Goal: Use online tool/utility: Utilize a website feature to perform a specific function

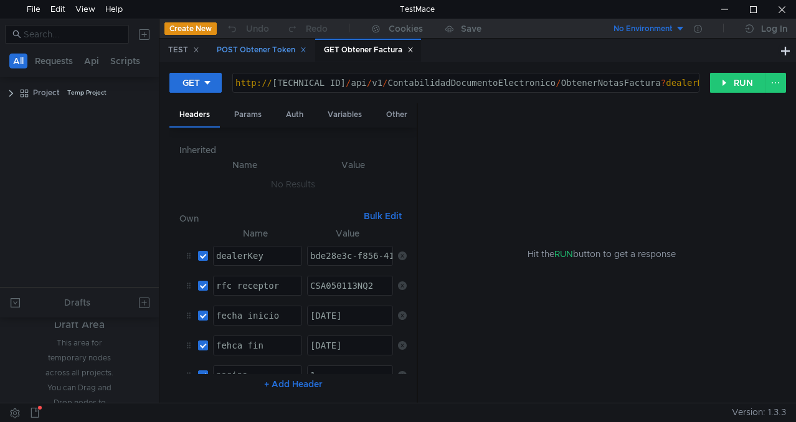
click at [270, 49] on div "POST Obtener Token" at bounding box center [262, 50] width 90 height 13
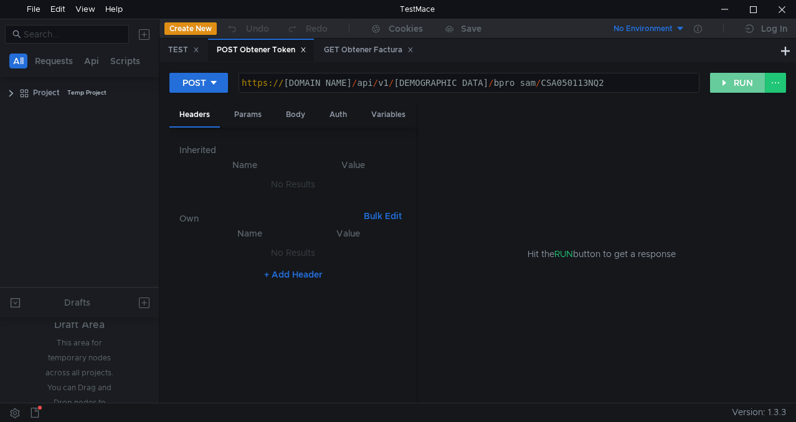
click at [736, 82] on button "RUN" at bounding box center [737, 83] width 55 height 20
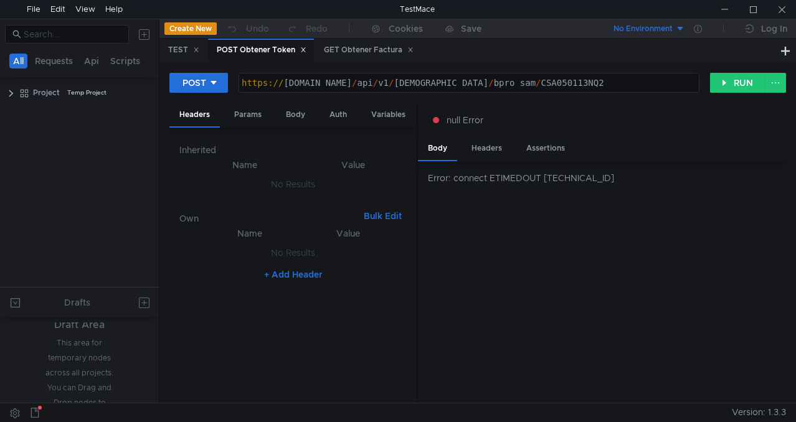
click at [356, 359] on nz-table "Name Value No Results + Add Header" at bounding box center [292, 309] width 227 height 167
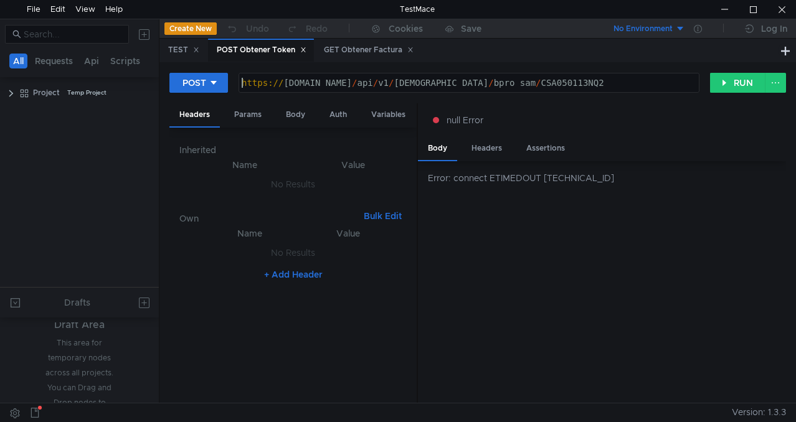
click at [569, 75] on div "https:// [DOMAIN_NAME] / api / v1 / boveda / bpro_sam / CSA050113NQ2" at bounding box center [469, 82] width 460 height 19
type textarea "[URL][DOMAIN_NAME]"
drag, startPoint x: 570, startPoint y: 75, endPoint x: 214, endPoint y: 67, distance: 356.3
click at [214, 67] on div "POST https://fiscall.mx/api/v1/boveda/bpro_sam/CSA050113NQ2 https:// fiscall.mx…" at bounding box center [477, 232] width 636 height 341
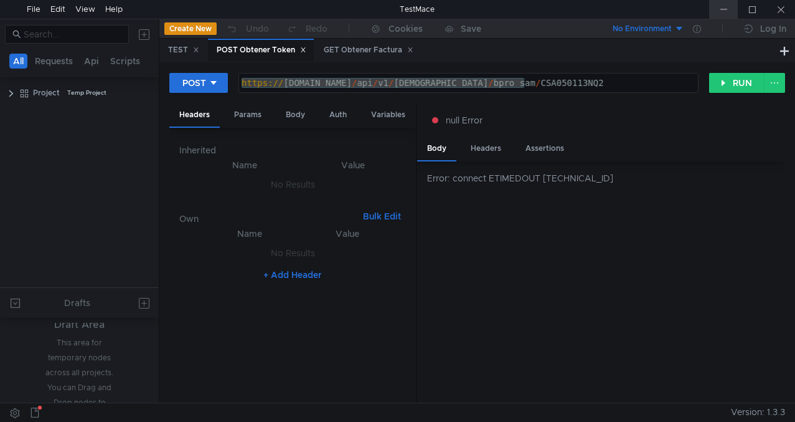
click at [729, 7] on div at bounding box center [723, 9] width 29 height 19
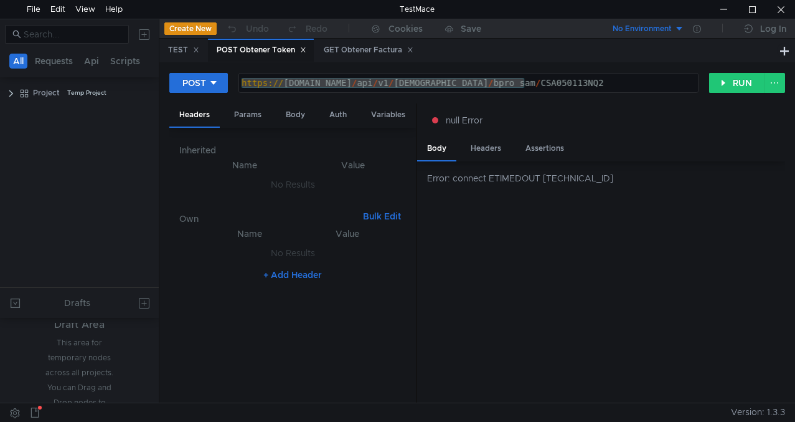
click at [473, 87] on div "https:// fiscall.mx / api / v1 / boveda / bpro_sam / CSA050113NQ2" at bounding box center [468, 82] width 459 height 19
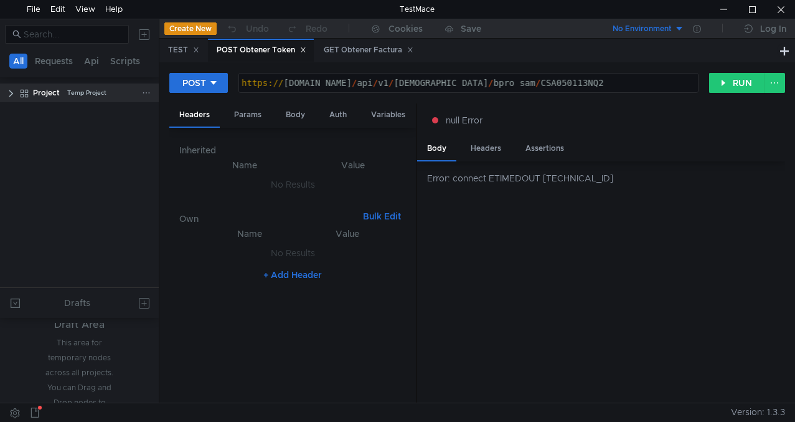
click at [12, 97] on clr-icon at bounding box center [11, 93] width 10 height 10
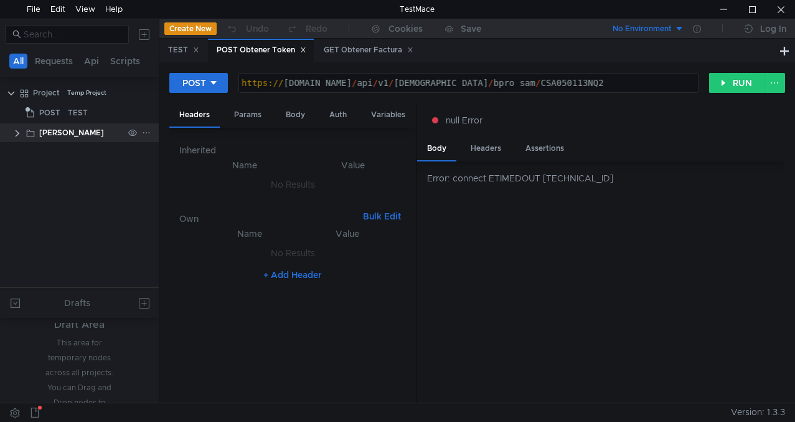
click at [17, 134] on clr-icon at bounding box center [17, 133] width 10 height 10
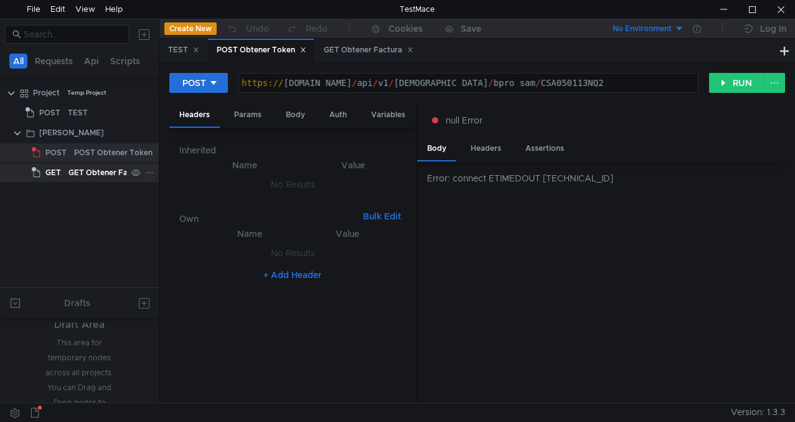
click at [95, 176] on div "GET Obtener Factura" at bounding box center [107, 172] width 78 height 19
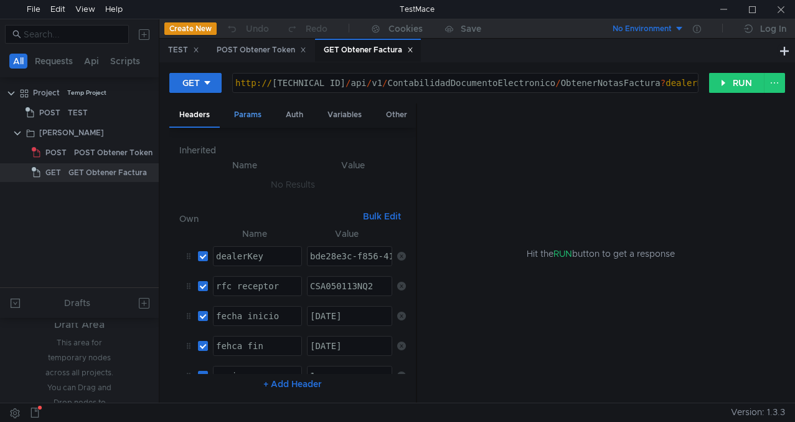
click at [254, 111] on div "Params" at bounding box center [247, 114] width 47 height 23
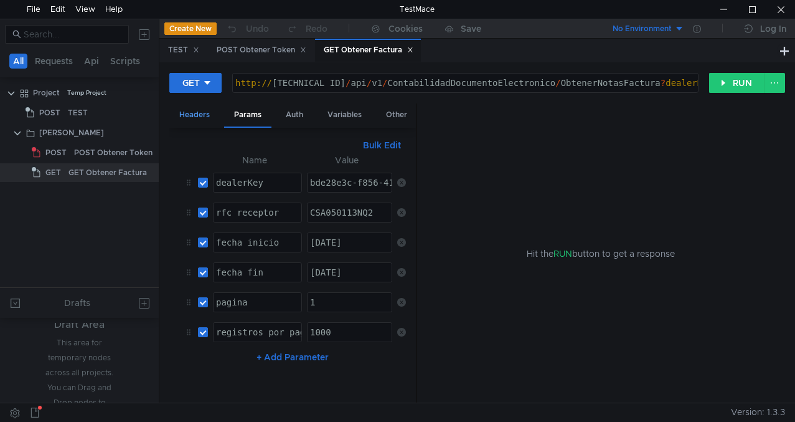
click at [205, 113] on div "Headers" at bounding box center [194, 114] width 50 height 23
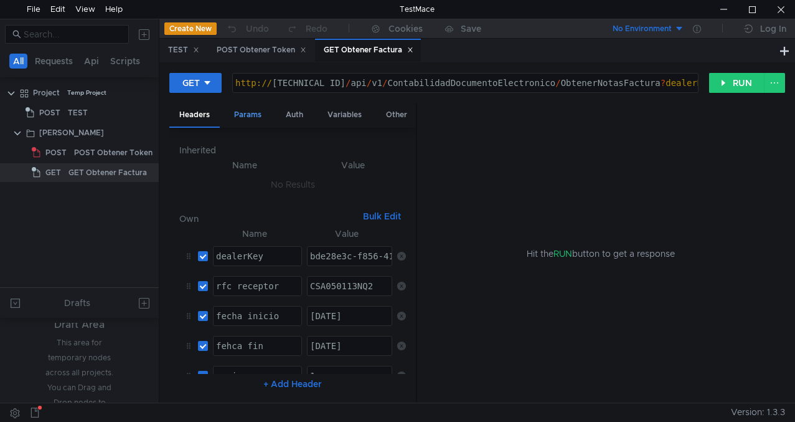
click at [250, 115] on div "Params" at bounding box center [247, 114] width 47 height 23
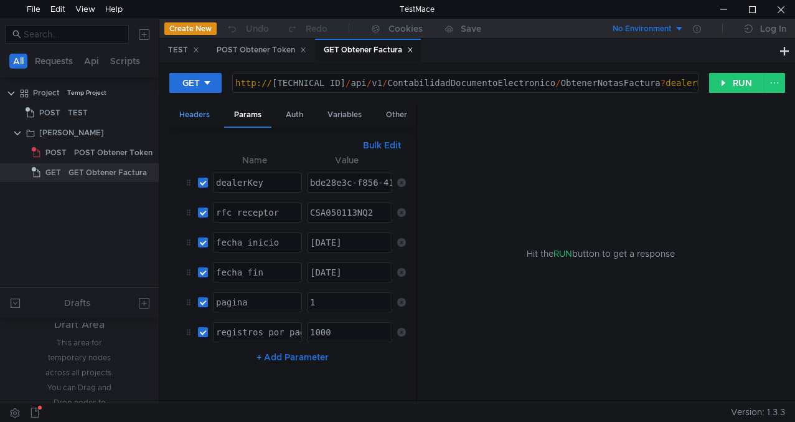
click at [197, 109] on div "Headers" at bounding box center [194, 114] width 50 height 23
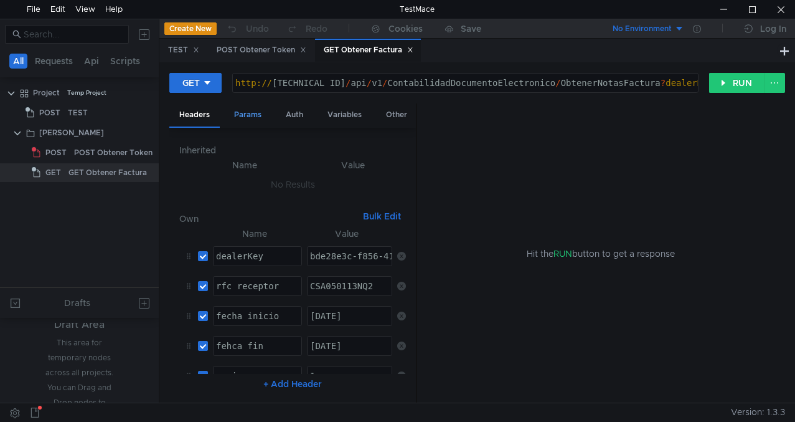
click at [250, 114] on div "Params" at bounding box center [247, 114] width 47 height 23
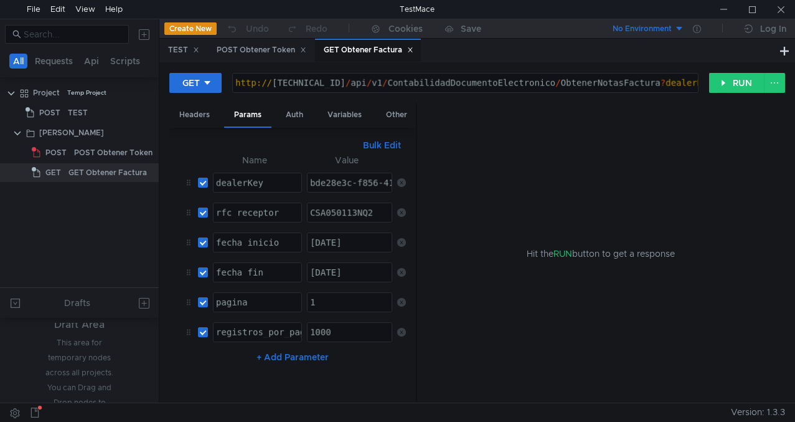
drag, startPoint x: 450, startPoint y: 84, endPoint x: 526, endPoint y: 220, distance: 156.1
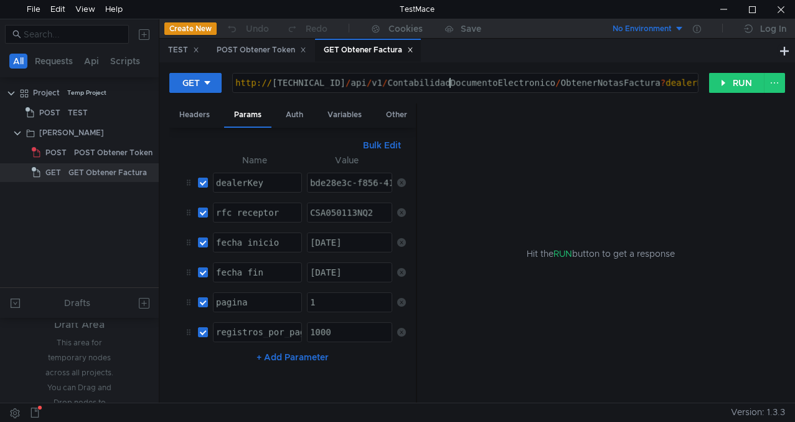
type textarea "http://44.209.34.181:9897/api/v1/ContabilidadDocumentoElectronico/ObtenerNotasF…"
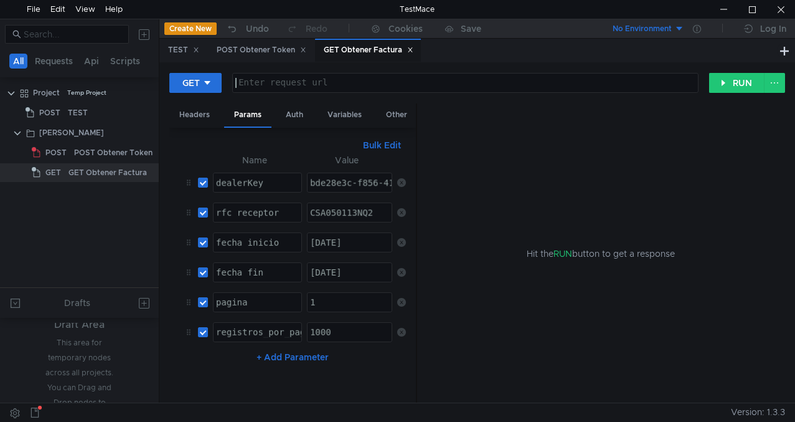
paste textarea "http://44.209.34.181:9897/api/v1/ContabilidadDocumentoElectronico/ObtenerNotasF…"
type textarea "http://44.209.34.181:9897/api/v1/ContabilidadDocumentoElectronico/ObtenerNotasF…"
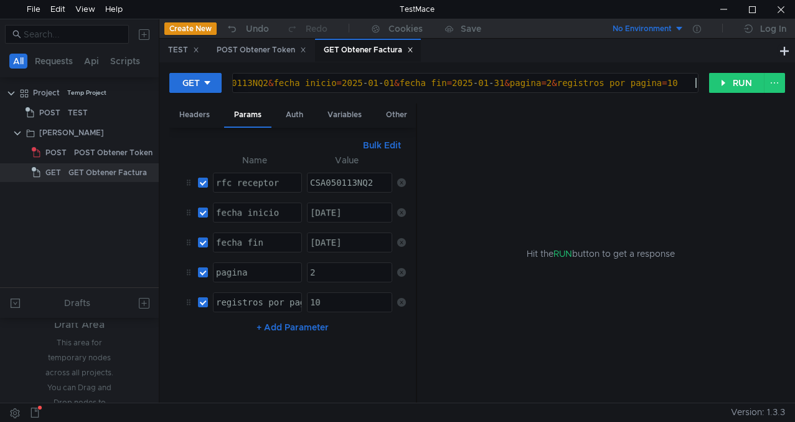
click at [349, 354] on nz-table "Name Value rfc_receptor ההההההההההההההההההההההההההההההההההההההההההההההההההההההה…" at bounding box center [292, 273] width 227 height 240
click at [339, 301] on div "10" at bounding box center [350, 312] width 85 height 30
type textarea "10"
type textarea "2"
click at [350, 278] on div "2" at bounding box center [350, 282] width 85 height 30
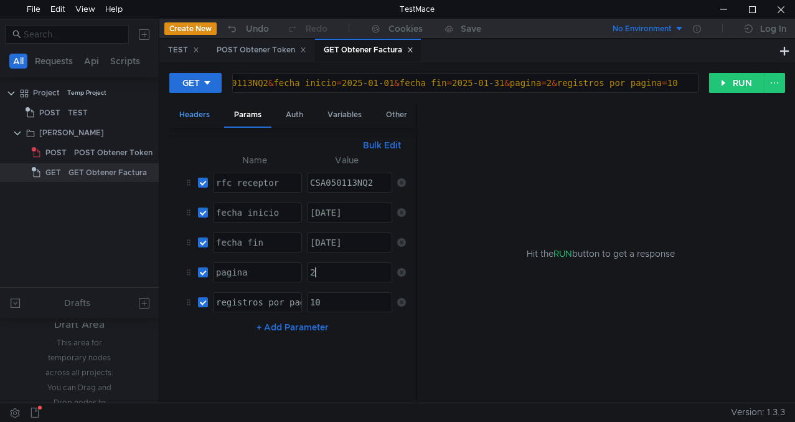
click at [182, 117] on div "Headers" at bounding box center [194, 114] width 50 height 23
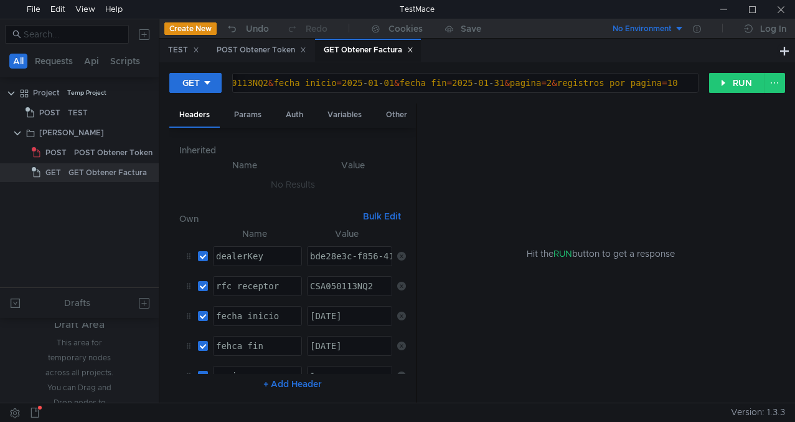
click at [398, 287] on icon at bounding box center [401, 285] width 9 height 9
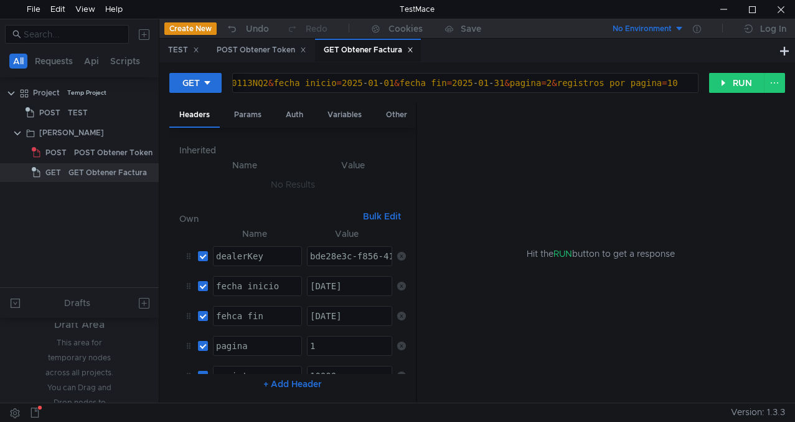
click at [398, 287] on icon at bounding box center [401, 285] width 9 height 9
click at [401, 288] on icon at bounding box center [401, 285] width 9 height 9
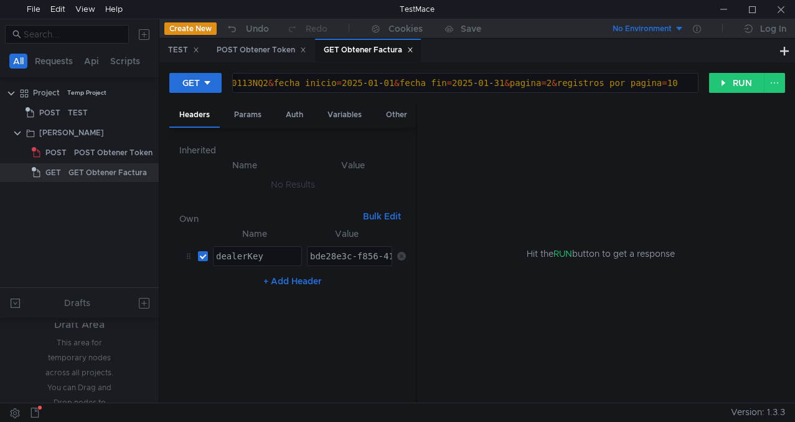
drag, startPoint x: 359, startPoint y: 263, endPoint x: 380, endPoint y: 311, distance: 52.4
click at [359, 263] on div "bde28e3c-f856-412a-9f26-648a0d6c380b" at bounding box center [404, 266] width 193 height 30
type textarea "bde28e3c-f856-412a-9f26-648a0d6c380b"
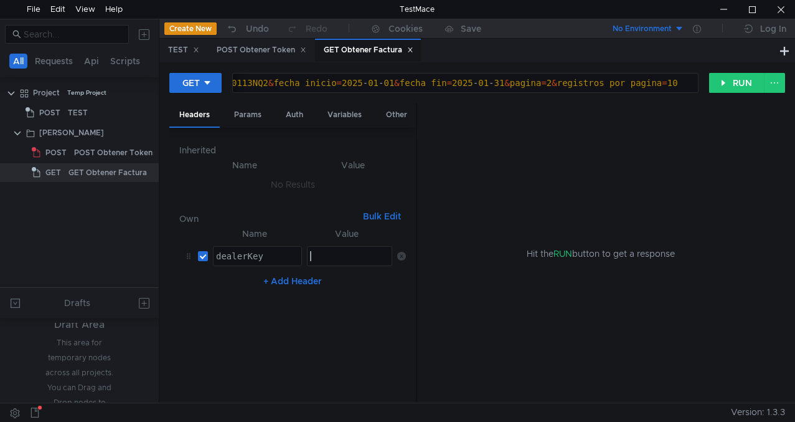
paste textarea "bde28e3c-f856-412a-9f26-648a0d6c380b"
type textarea "bde28e3c-f856-412a-9f26-648a0d6c380b"
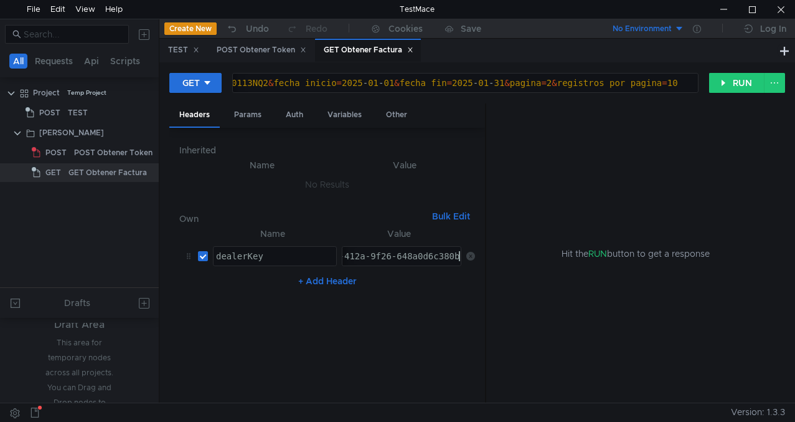
drag, startPoint x: 417, startPoint y: 304, endPoint x: 588, endPoint y: 296, distance: 171.4
click at [588, 296] on as-split "Headers Params Auth Variables Other Inherited Name Value No Results Own Bulk Ed…" at bounding box center [477, 253] width 616 height 300
drag, startPoint x: 485, startPoint y: 302, endPoint x: 569, endPoint y: 293, distance: 84.5
click at [569, 293] on as-split "Headers Params Auth Variables Other Inherited Name Value No Results Own Bulk Ed…" at bounding box center [477, 253] width 616 height 300
click at [242, 120] on div "Params" at bounding box center [247, 114] width 47 height 23
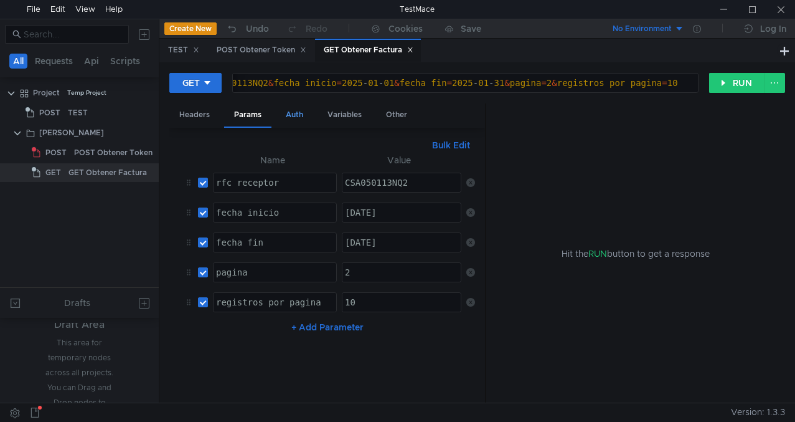
click at [300, 121] on div "Auth" at bounding box center [294, 114] width 37 height 23
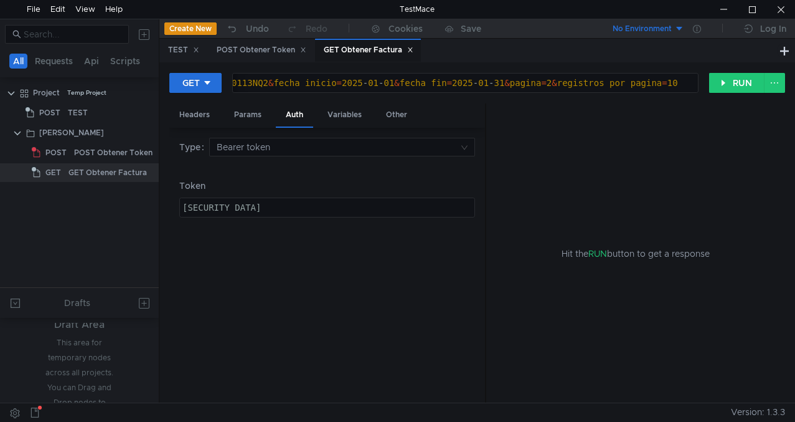
type textarea "eyJhbGciOiJSUzI1NiIsImtpZCI6Ijg0NjI4QkFFNDlCMTIyNDY4NzJERDM2OUI2N0QyNjE3MDdGMkI…"
click at [343, 202] on div "eyJhbGciOiJSUzI1NiIsImtpZCI6Ijg0NjI4QkFFNDlCMTIyNDY4NzJERDM2OUI2N0QyNjE3MDdGMkI…" at bounding box center [327, 207] width 295 height 19
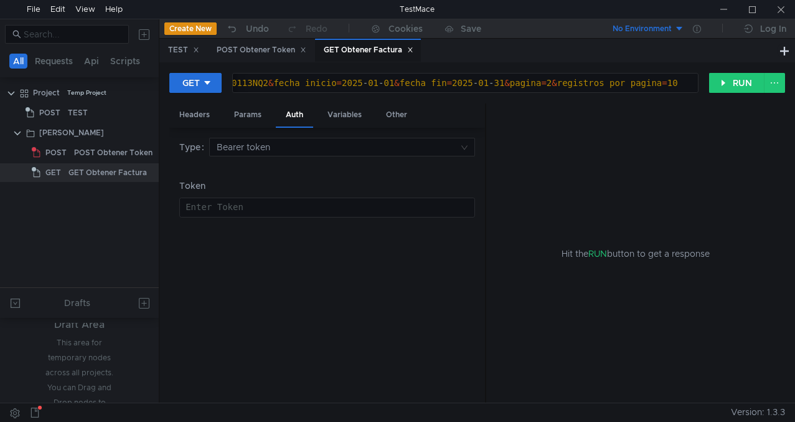
click at [346, 208] on div at bounding box center [327, 217] width 295 height 30
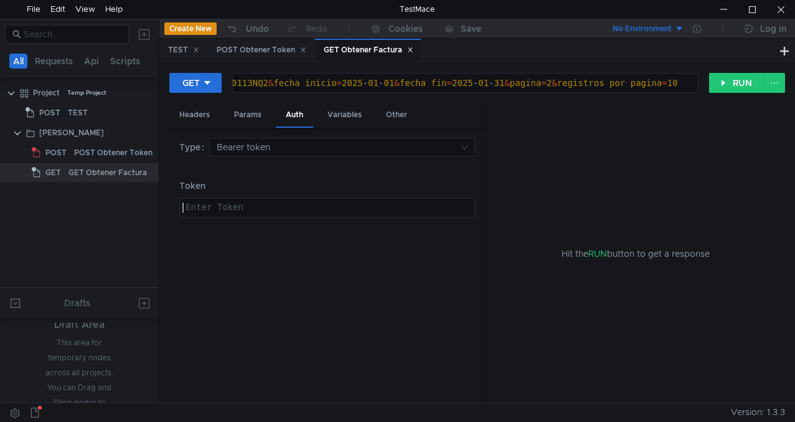
paste textarea
click at [733, 83] on button "RUN" at bounding box center [736, 83] width 55 height 20
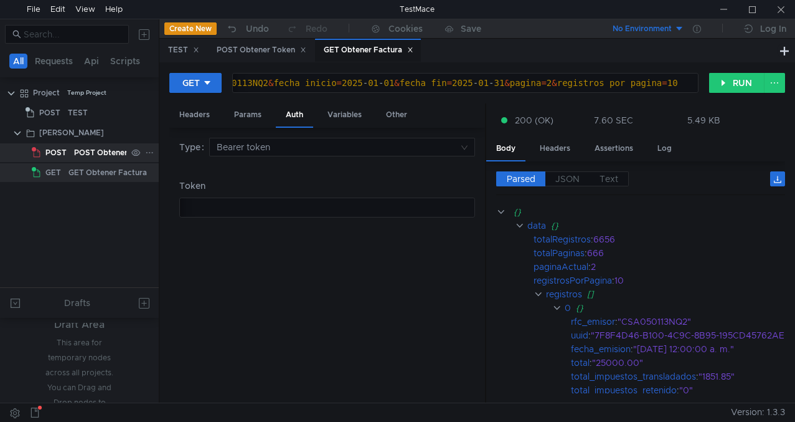
click at [118, 148] on div "POST Obtener Token" at bounding box center [113, 152] width 78 height 19
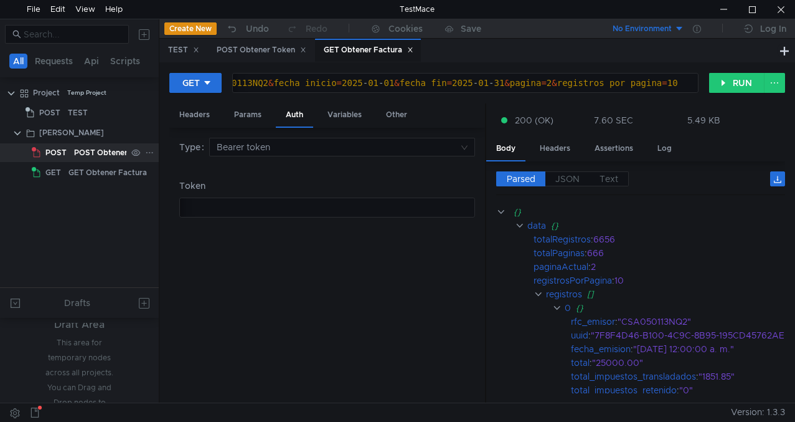
click at [118, 148] on div "POST Obtener Token" at bounding box center [113, 152] width 78 height 19
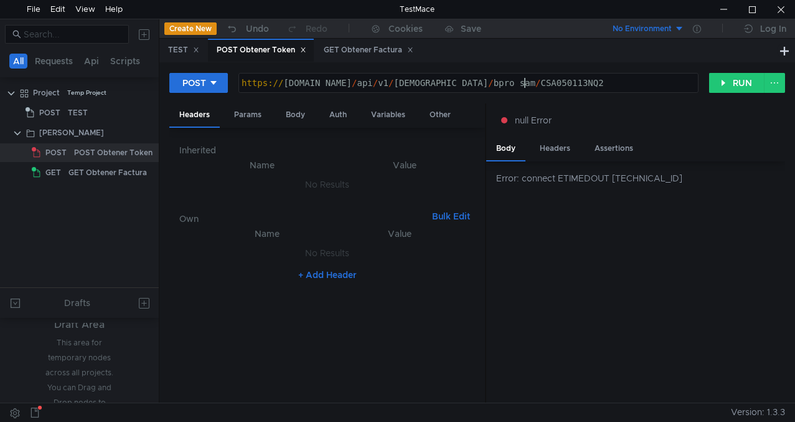
click at [566, 82] on div "https:// fiscall.mx / api / v1 / boveda / bpro_sam / CSA050113NQ2" at bounding box center [468, 93] width 459 height 30
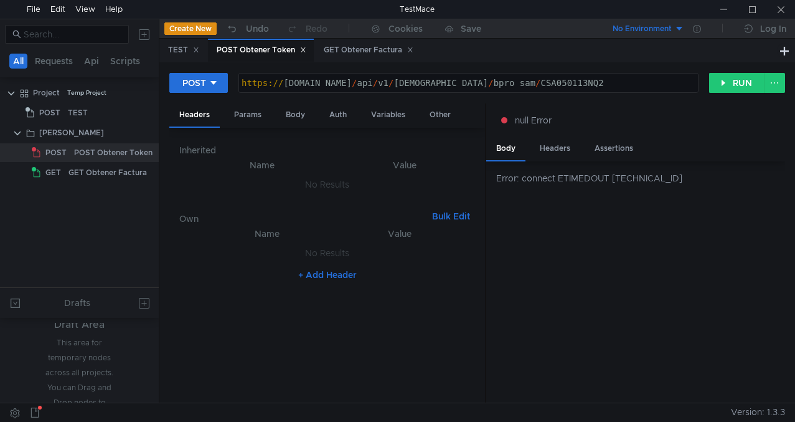
click at [580, 82] on div "https:// fiscall.mx / api / v1 / boveda / bpro_sam / CSA050113NQ2" at bounding box center [468, 93] width 459 height 30
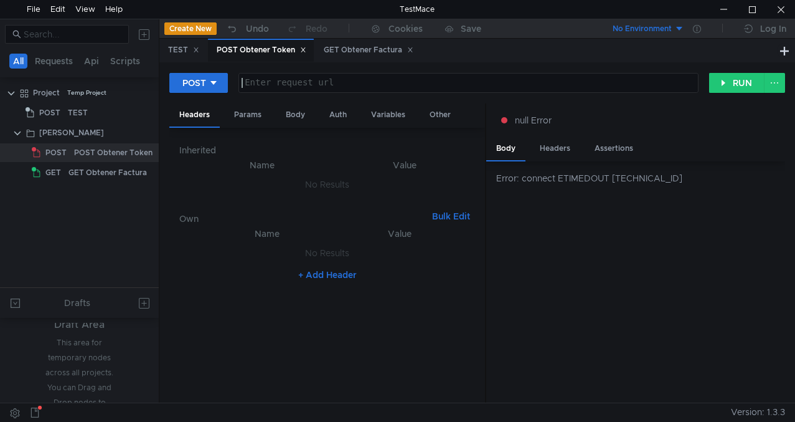
paste textarea "https://fiscall.mx/api/v1/boveda/bpro_sam/CSA050113NQ2"
type textarea "https://fiscall.mx/api/v1/boveda/bpro_sam/CSA050113NQ2"
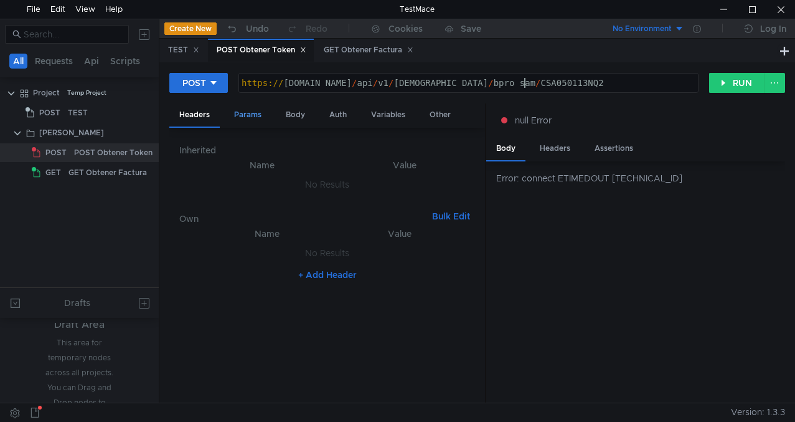
click at [244, 115] on div "Params" at bounding box center [247, 114] width 47 height 23
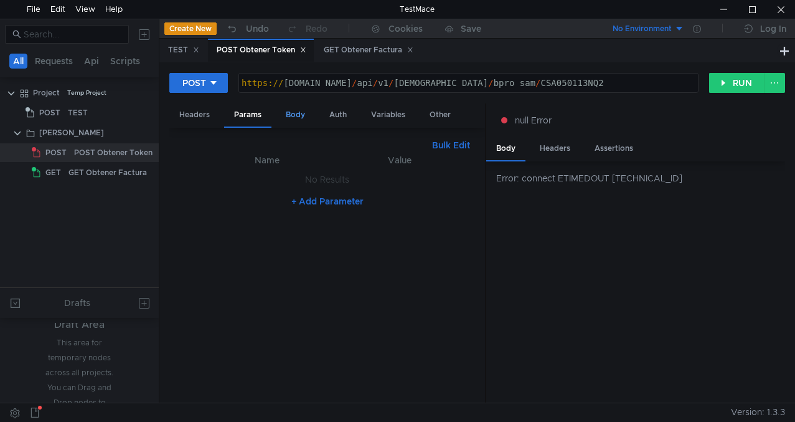
click at [304, 118] on div "Body" at bounding box center [295, 114] width 39 height 23
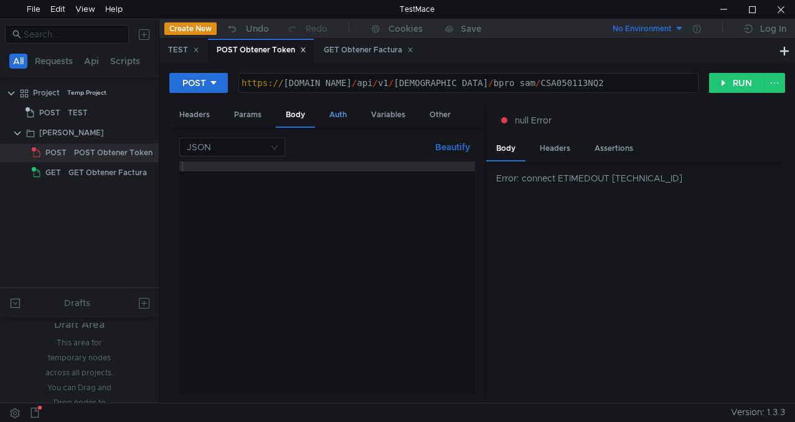
click at [345, 119] on div "Auth" at bounding box center [337, 114] width 37 height 23
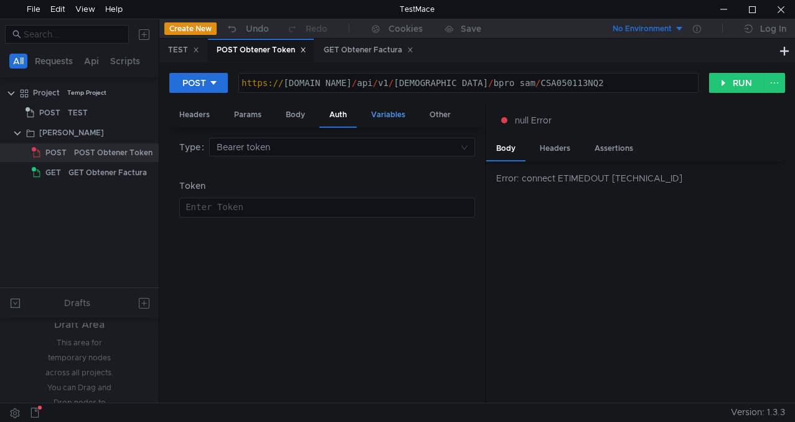
click at [395, 111] on div "Variables" at bounding box center [388, 114] width 54 height 23
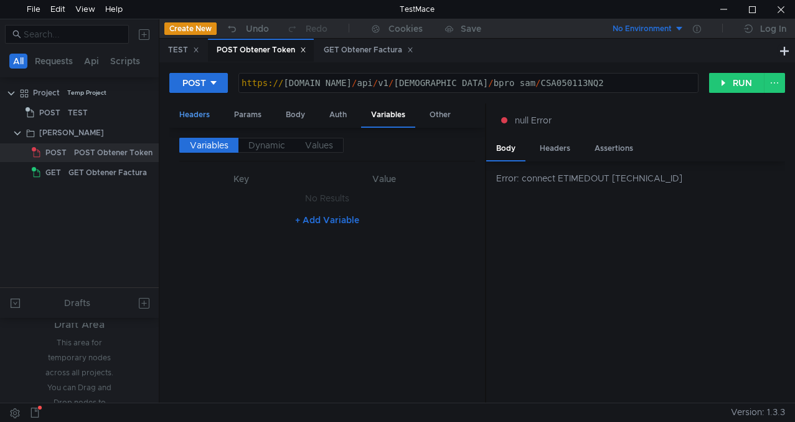
click at [201, 120] on div "Headers" at bounding box center [194, 114] width 50 height 23
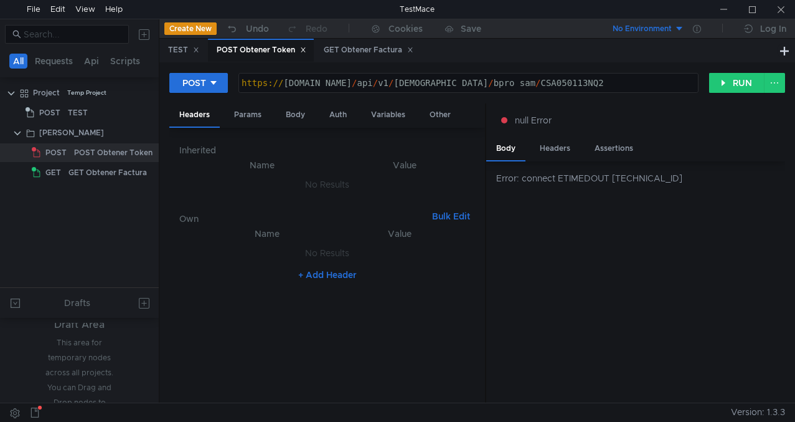
click at [562, 88] on div "https:// fiscall.mx / api / v1 / boveda / bpro_sam / CSA050113NQ2" at bounding box center [468, 93] width 459 height 30
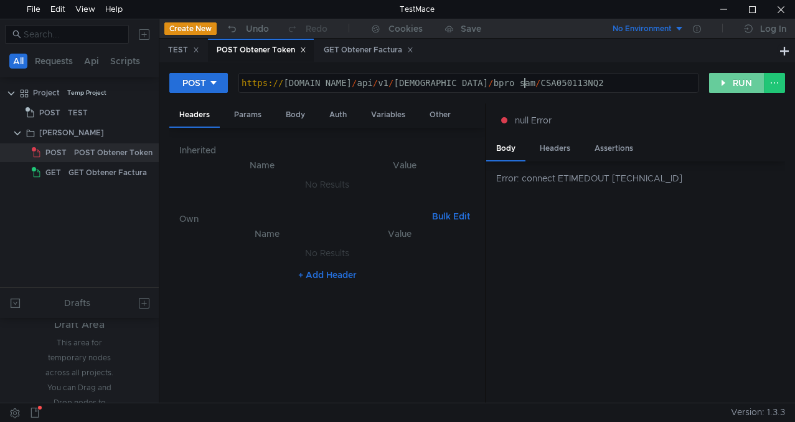
click at [750, 80] on button "RUN" at bounding box center [736, 83] width 55 height 20
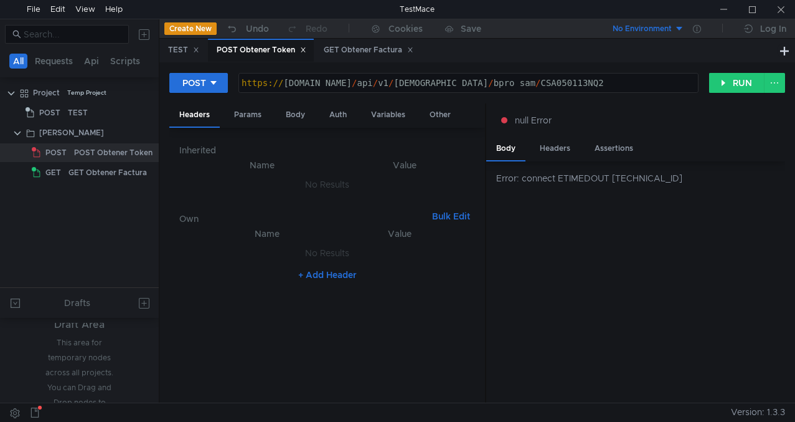
drag, startPoint x: 279, startPoint y: 327, endPoint x: 291, endPoint y: 289, distance: 40.0
click at [279, 327] on nz-table "Name Value No Results + Add Header" at bounding box center [327, 309] width 296 height 167
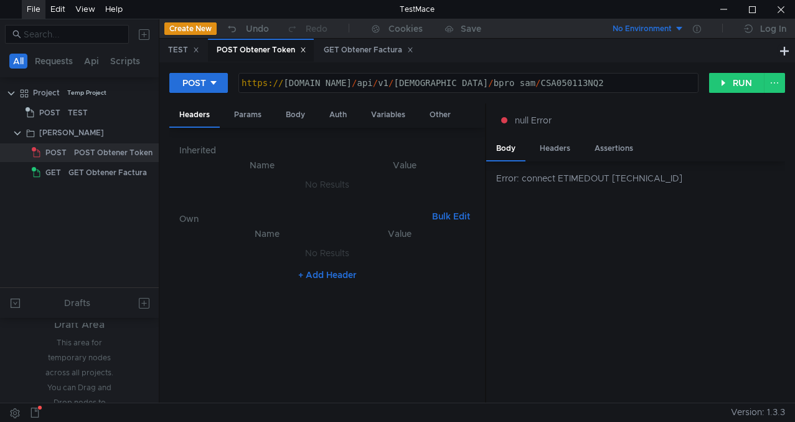
click at [39, 11] on div "File" at bounding box center [34, 9] width 14 height 19
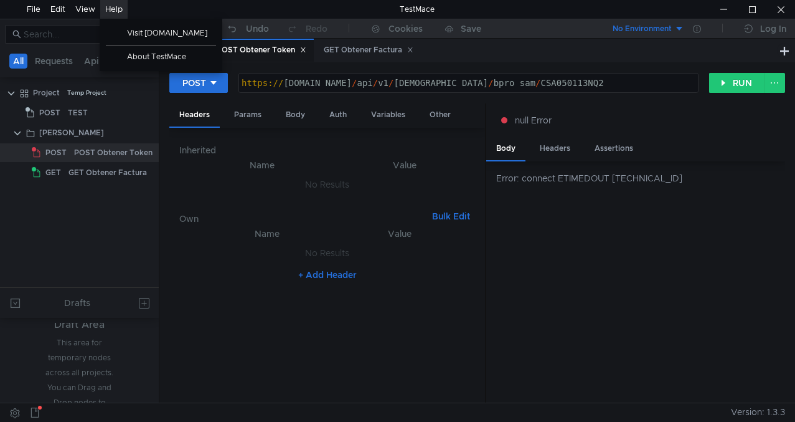
click at [673, 281] on div "Error: connect ETIMEDOUT [TECHNICAL_ID]" at bounding box center [635, 282] width 299 height 242
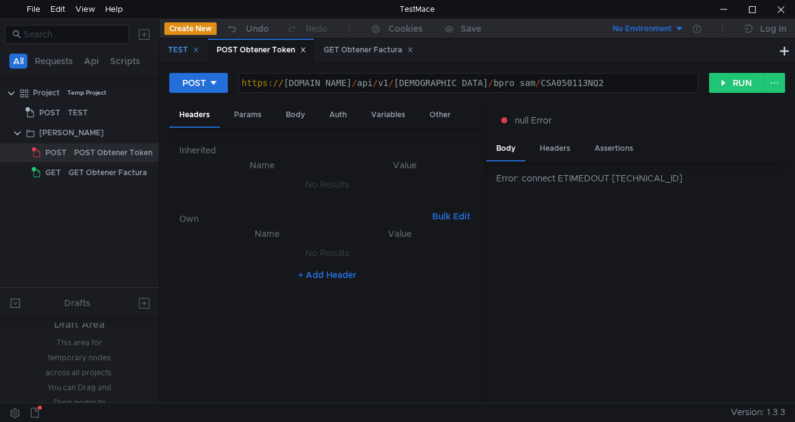
click at [181, 50] on div "TEST" at bounding box center [183, 50] width 31 height 13
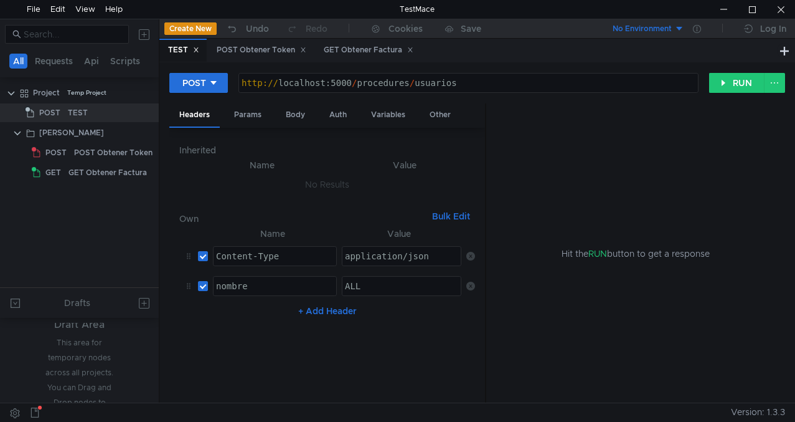
click at [198, 51] on icon at bounding box center [196, 50] width 4 height 4
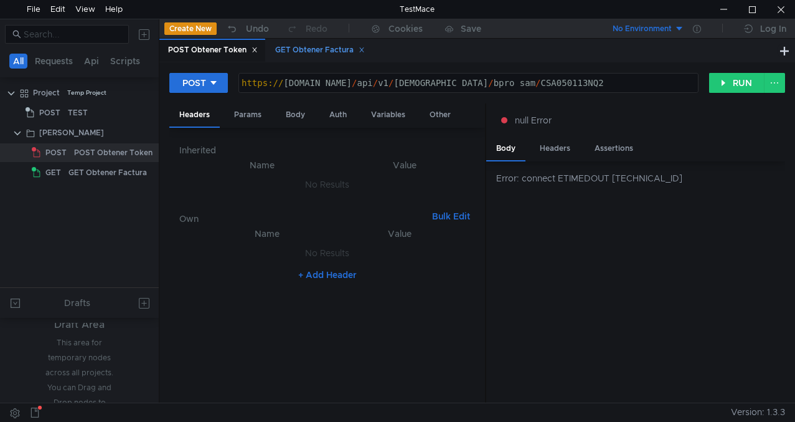
click at [319, 51] on div "GET Obtener Factura" at bounding box center [320, 50] width 90 height 13
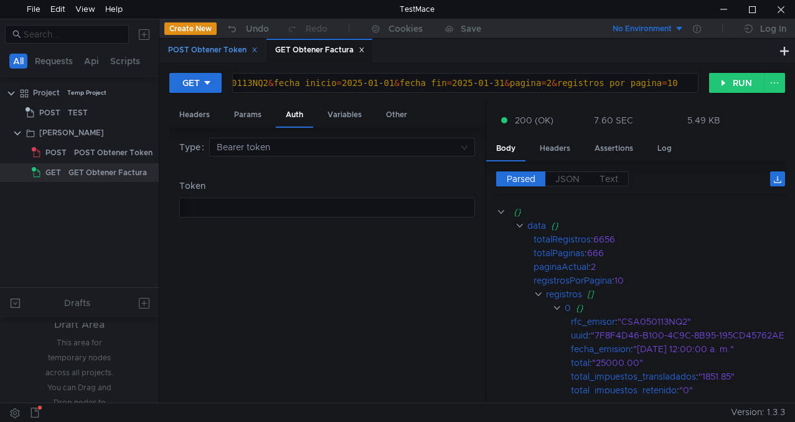
click at [220, 49] on div "POST Obtener Token" at bounding box center [213, 50] width 90 height 13
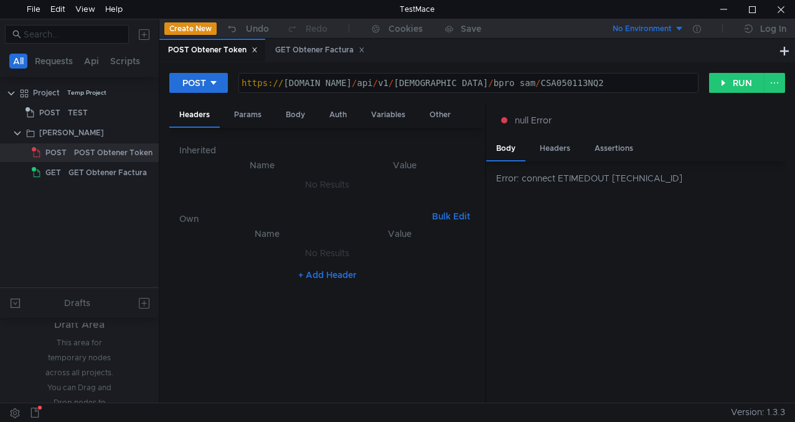
click at [611, 265] on div "Error: connect ETIMEDOUT 3.219.224.76:443" at bounding box center [635, 282] width 299 height 242
click at [578, 284] on div "Error: connect ETIMEDOUT 3.219.224.76:443" at bounding box center [635, 282] width 299 height 242
click at [90, 170] on div "GET Obtener Factura" at bounding box center [107, 172] width 78 height 19
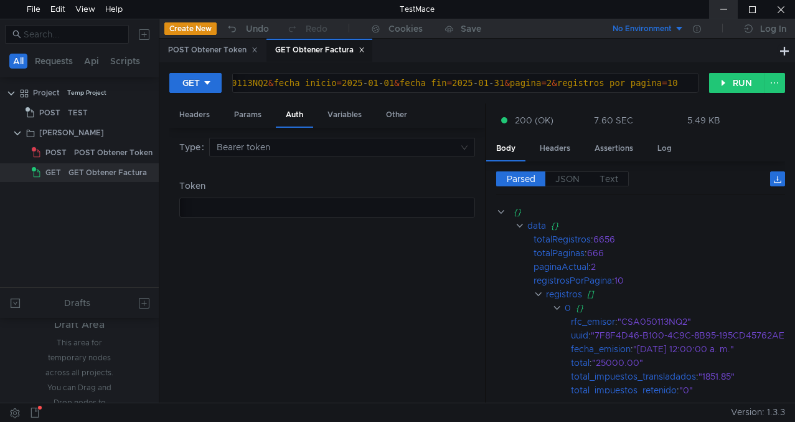
click at [727, 4] on div at bounding box center [723, 9] width 29 height 19
type textarea "eyJhbGciOiJSUzI1NiIsImtpZCI6IkNCQ0QyRDdDQTg3QUY4MkU4MzYyMUQxMUU1QTc5QTFDRkI4NTB…"
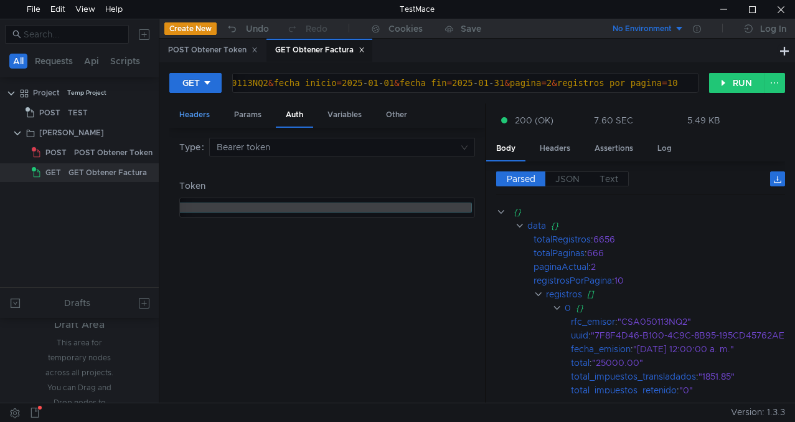
click at [194, 118] on div "Headers" at bounding box center [194, 114] width 50 height 23
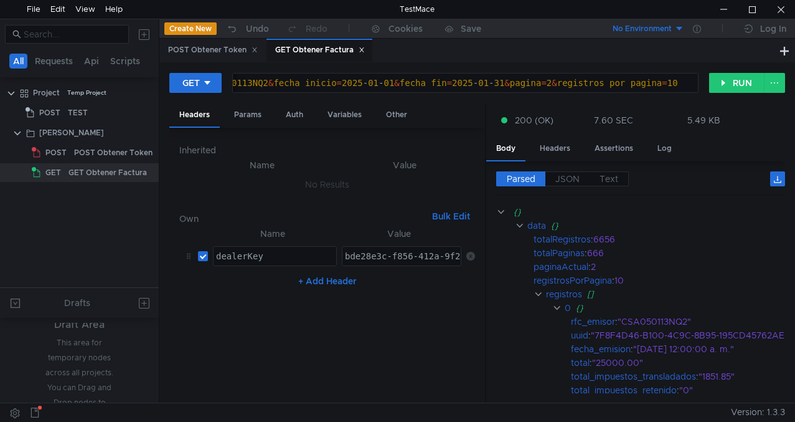
drag, startPoint x: 380, startPoint y: 254, endPoint x: 397, endPoint y: 266, distance: 20.9
click at [379, 255] on div "bde28e3c-f856-412a-9f26-648a0d6c380b" at bounding box center [438, 266] width 193 height 30
click at [285, 83] on div "http:// 44.209.34.181:9897 / api / v1 / ContabilidadDocumentoElectronico / Obte…" at bounding box center [201, 93] width 994 height 30
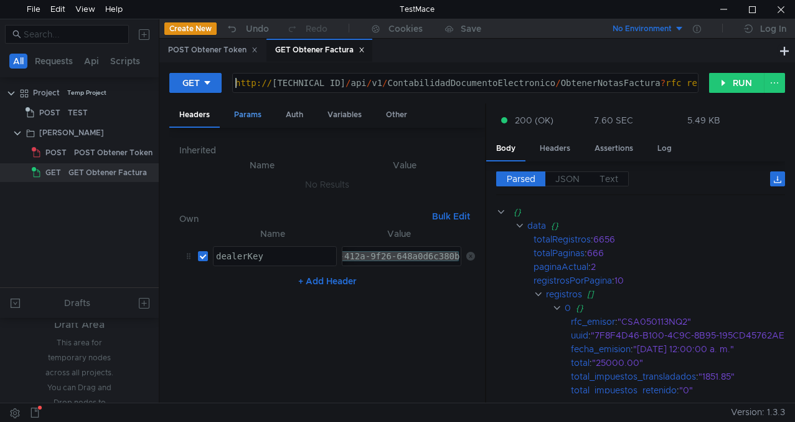
click at [254, 114] on div "Params" at bounding box center [247, 114] width 47 height 23
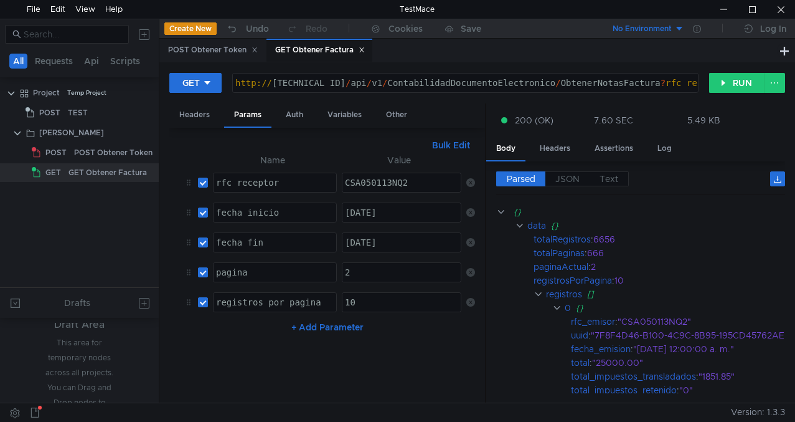
type textarea "CSA050113NQ2"
click at [385, 183] on div "CSA050113NQ2" at bounding box center [401, 192] width 119 height 30
click at [636, 88] on div "http:// 44.209.34.181:9897 / api / v1 / ContabilidadDocumentoElectronico / Obte…" at bounding box center [730, 93] width 994 height 30
